Goal: Task Accomplishment & Management: Manage account settings

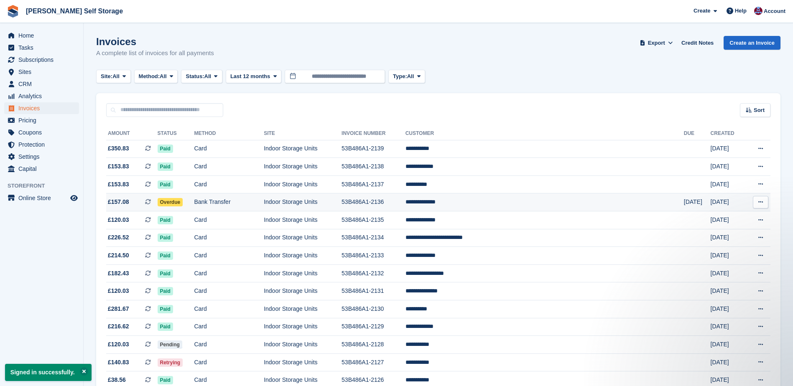
click at [194, 201] on td "Overdue" at bounding box center [176, 203] width 37 height 18
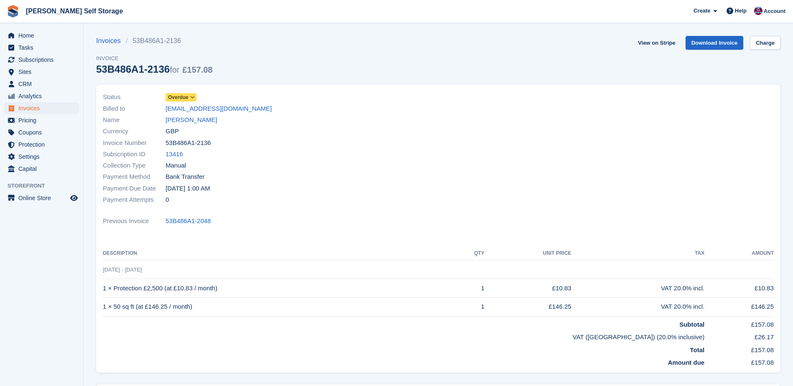
click at [193, 94] on span at bounding box center [192, 97] width 7 height 7
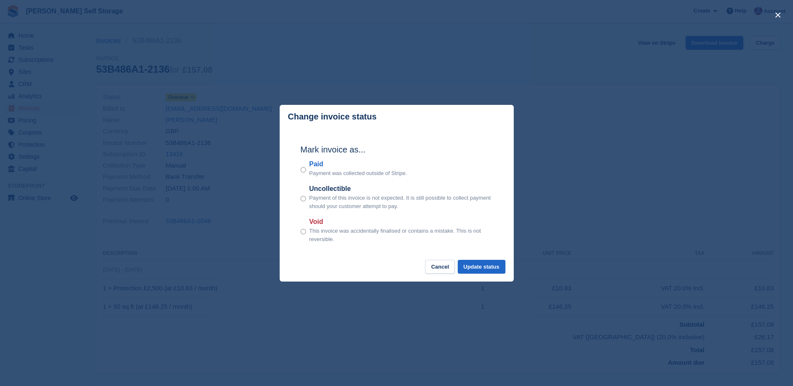
click at [315, 171] on p "Payment was collected outside of Stripe." at bounding box center [358, 173] width 98 height 8
drag, startPoint x: 493, startPoint y: 269, endPoint x: 516, endPoint y: 240, distance: 37.1
click at [493, 269] on button "Update status" at bounding box center [482, 267] width 48 height 14
